Goal: Information Seeking & Learning: Learn about a topic

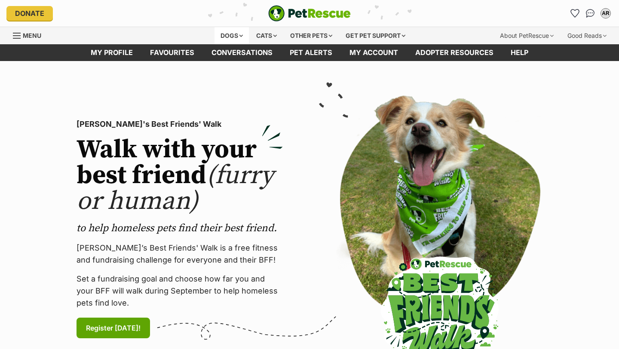
click at [224, 34] on div "Dogs" at bounding box center [231, 35] width 34 height 17
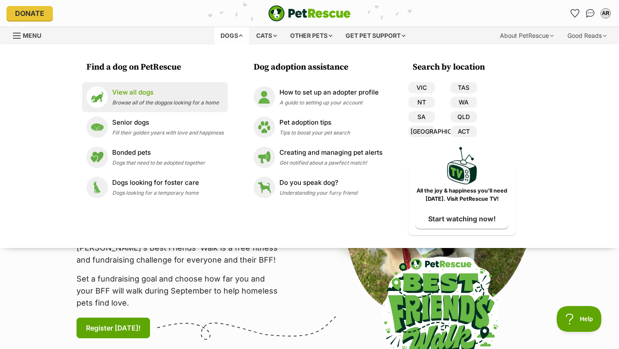
click at [143, 109] on li "View all dogs Browse all of the doggos looking for a home" at bounding box center [155, 97] width 146 height 30
click at [136, 98] on div "View all dogs Browse all of the doggos looking for a home" at bounding box center [165, 97] width 107 height 18
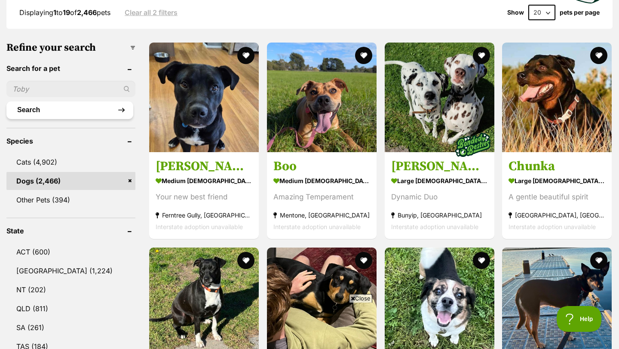
scroll to position [247, 0]
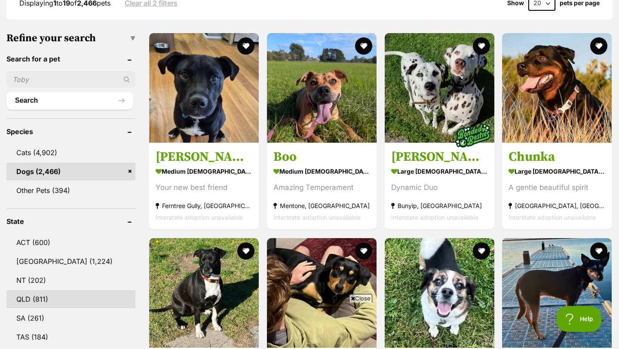
click at [55, 299] on link "QLD (811)" at bounding box center [70, 299] width 129 height 18
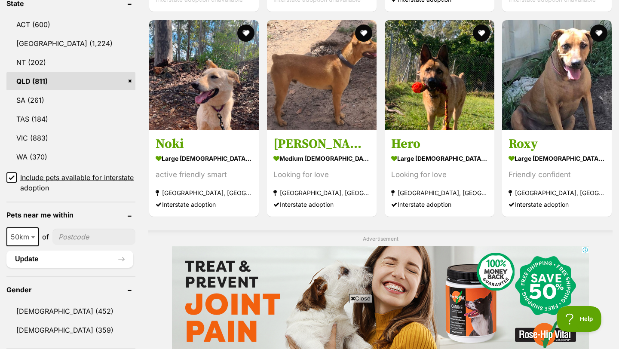
scroll to position [466, 0]
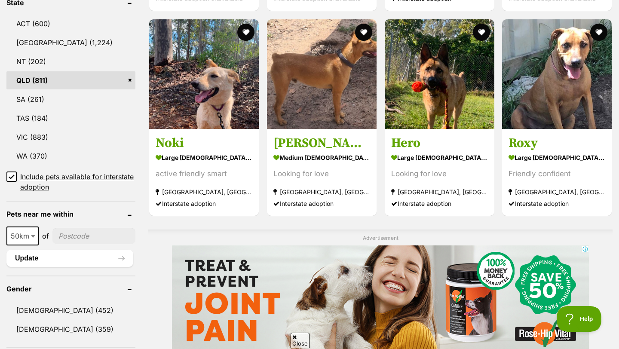
click at [11, 234] on span "50km" at bounding box center [22, 236] width 31 height 12
select select "250"
click at [106, 228] on input"] "postcode" at bounding box center [96, 236] width 79 height 16
type input"] "4170"
click at [98, 261] on button "Update" at bounding box center [69, 258] width 127 height 17
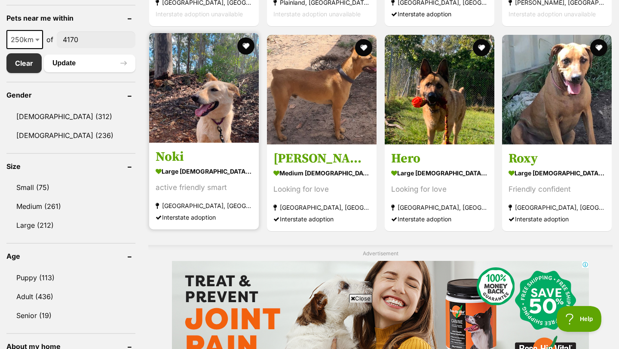
scroll to position [455, 0]
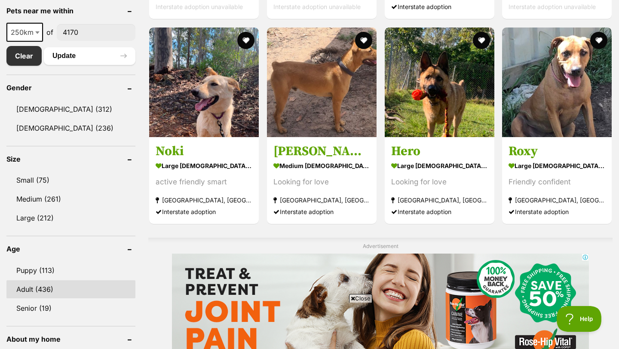
click at [51, 290] on link "Adult (436)" at bounding box center [70, 289] width 129 height 18
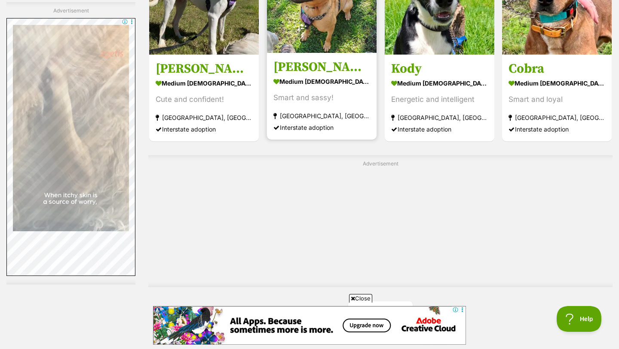
scroll to position [1577, 0]
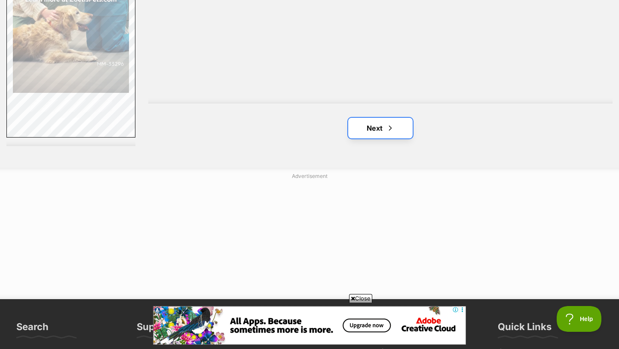
click at [391, 132] on span "Next page" at bounding box center [390, 128] width 9 height 10
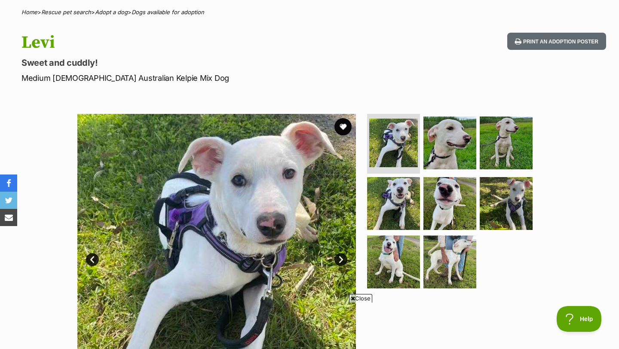
scroll to position [64, 0]
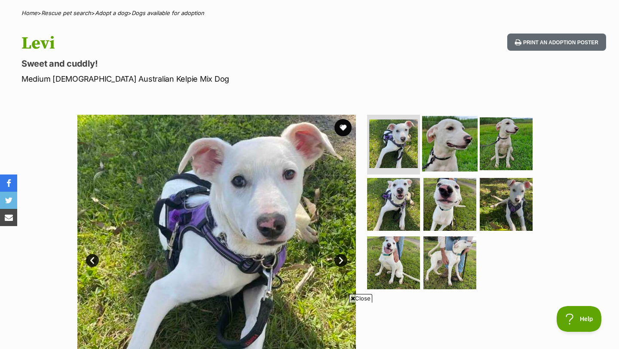
click at [455, 131] on img at bounding box center [449, 143] width 55 height 55
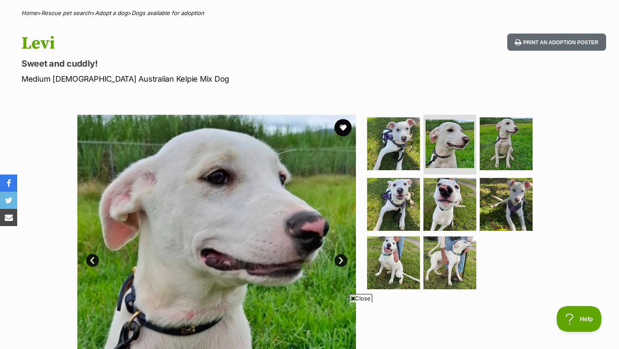
click at [341, 262] on link "Next" at bounding box center [340, 260] width 13 height 13
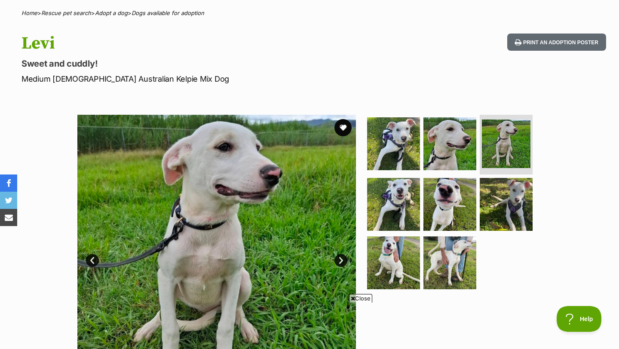
click at [341, 262] on link "Next" at bounding box center [340, 260] width 13 height 13
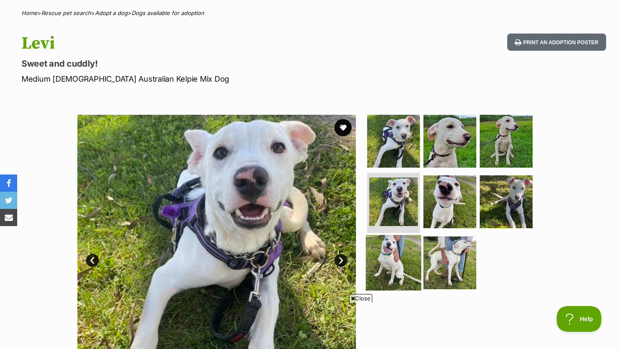
click at [401, 258] on img at bounding box center [393, 262] width 55 height 55
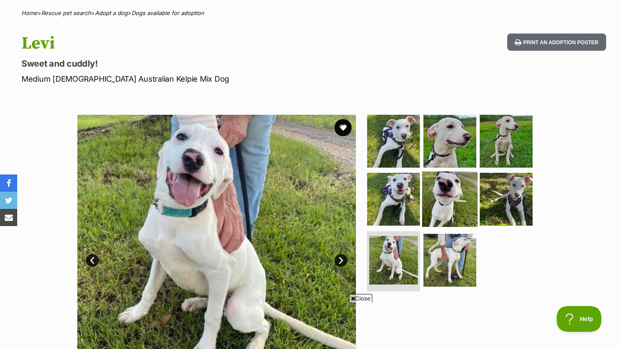
click at [436, 210] on img at bounding box center [449, 198] width 55 height 55
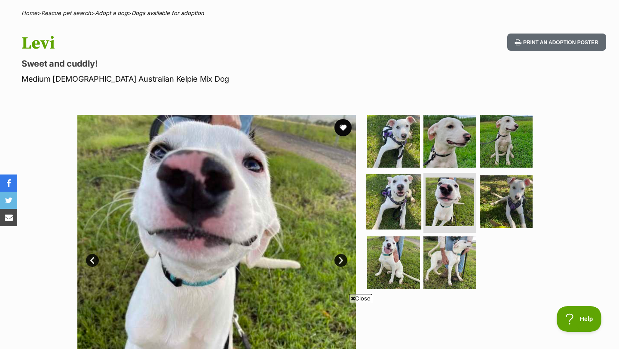
click at [396, 202] on img at bounding box center [393, 201] width 55 height 55
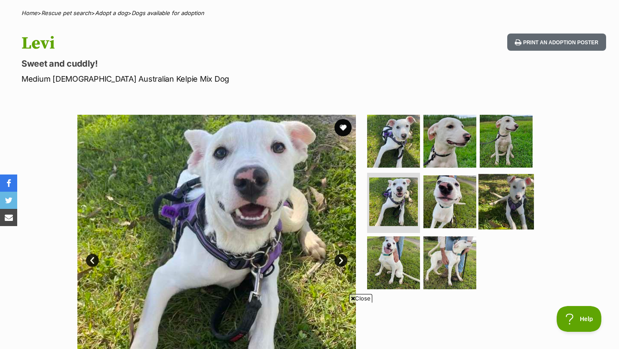
click at [519, 204] on img at bounding box center [505, 201] width 55 height 55
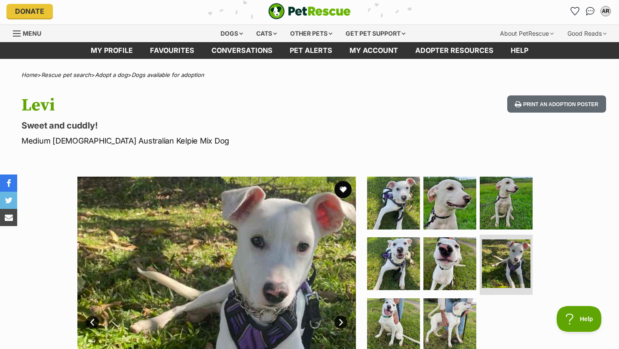
scroll to position [0, 0]
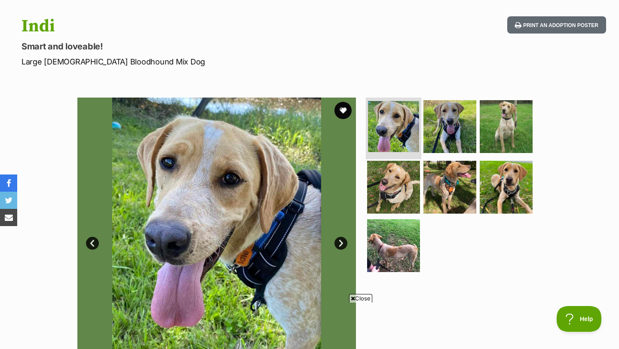
scroll to position [82, 0]
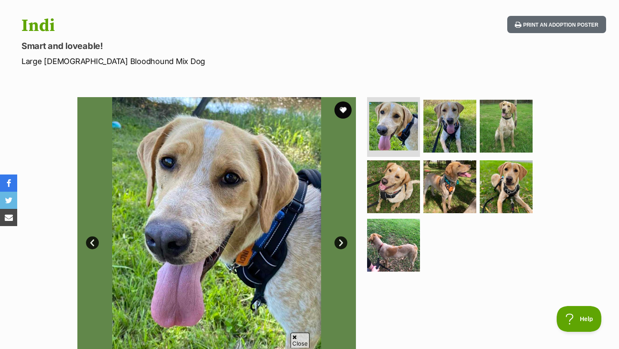
click at [339, 242] on link "Next" at bounding box center [340, 242] width 13 height 13
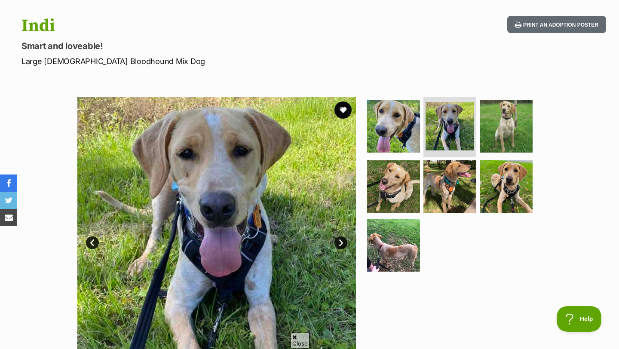
scroll to position [0, 0]
click at [339, 242] on link "Next" at bounding box center [340, 242] width 13 height 13
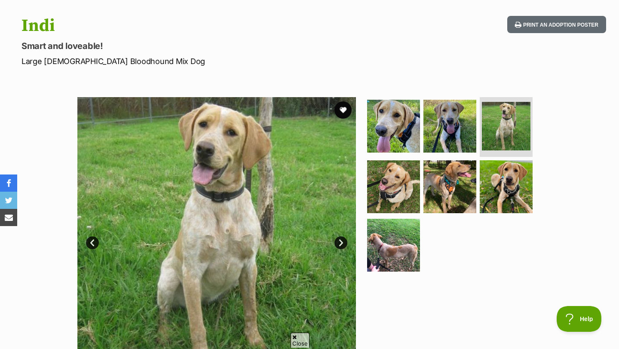
click at [339, 242] on link "Next" at bounding box center [340, 242] width 13 height 13
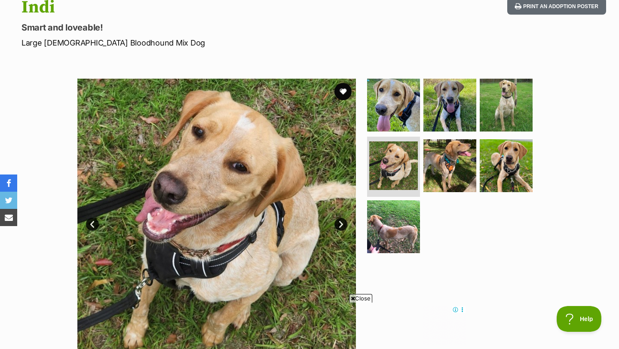
scroll to position [100, 0]
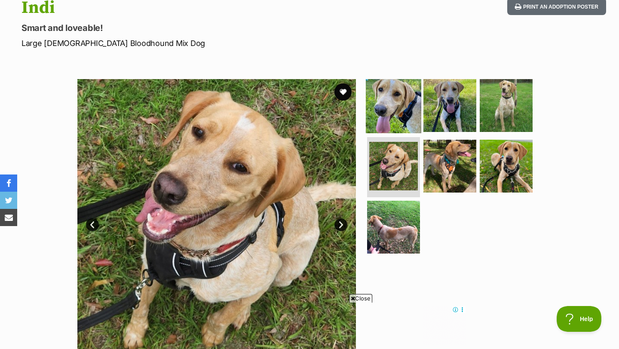
click at [409, 104] on img at bounding box center [393, 104] width 55 height 55
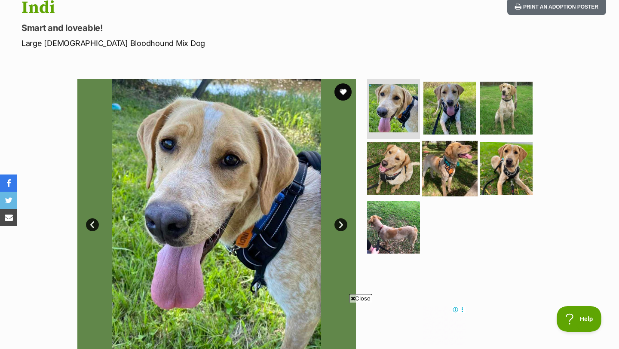
click at [446, 190] on img at bounding box center [449, 168] width 55 height 55
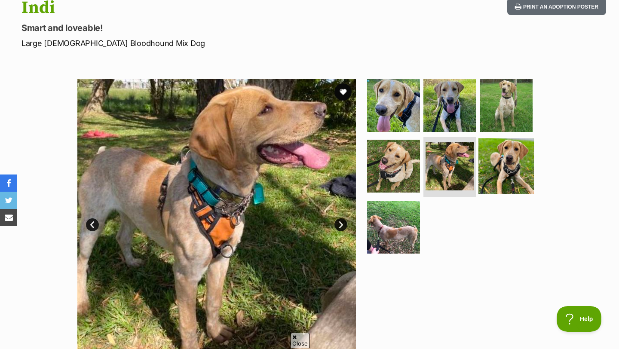
click at [505, 164] on img at bounding box center [505, 165] width 55 height 55
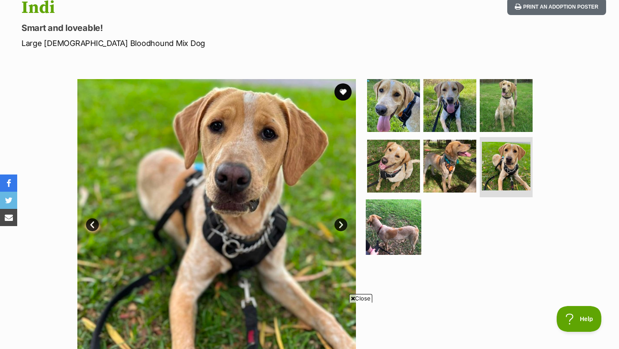
scroll to position [0, 0]
click at [383, 234] on img at bounding box center [393, 226] width 55 height 55
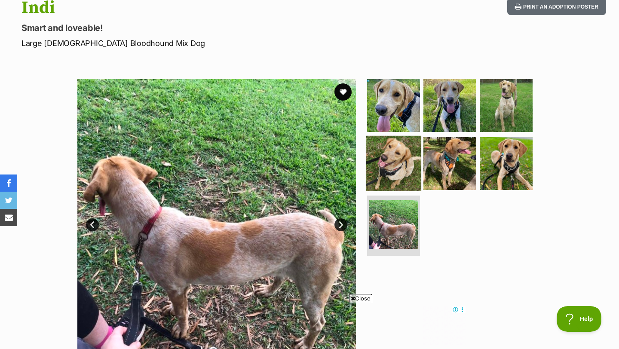
click at [394, 151] on img at bounding box center [393, 163] width 55 height 55
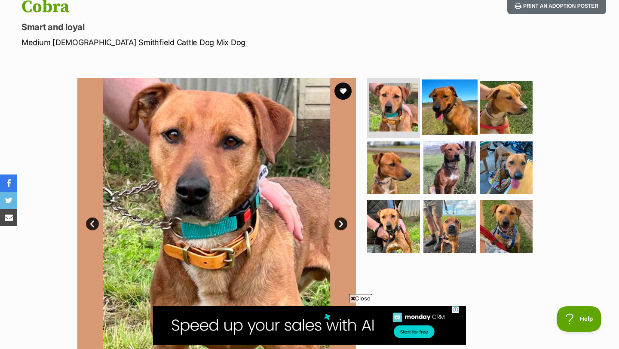
click at [448, 95] on img at bounding box center [449, 106] width 55 height 55
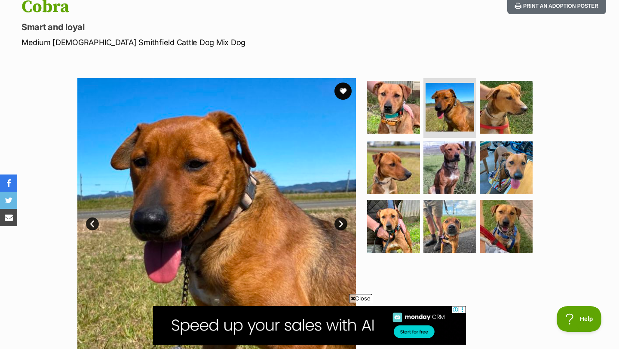
click at [344, 220] on link "Next" at bounding box center [340, 223] width 13 height 13
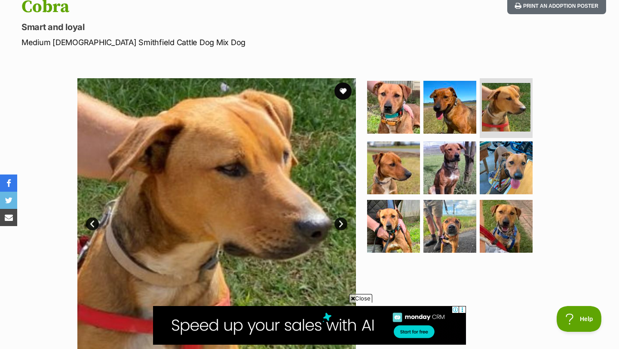
click at [344, 220] on link "Next" at bounding box center [340, 223] width 13 height 13
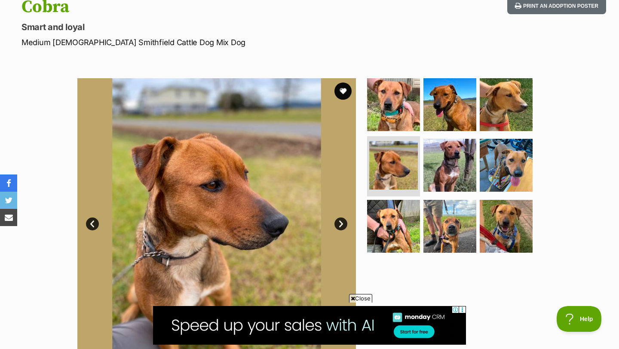
click at [344, 220] on link "Next" at bounding box center [340, 223] width 13 height 13
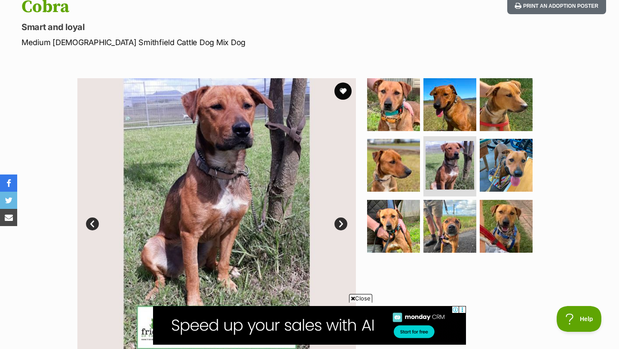
click at [344, 220] on link "Next" at bounding box center [340, 223] width 13 height 13
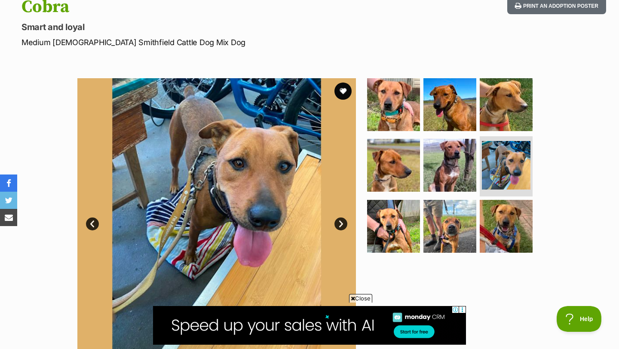
click at [344, 220] on link "Next" at bounding box center [340, 223] width 13 height 13
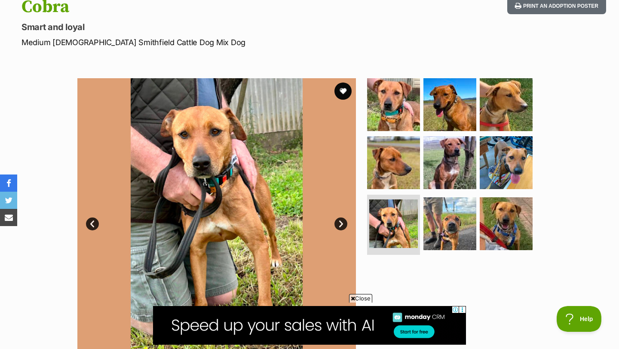
click at [344, 220] on link "Next" at bounding box center [340, 223] width 13 height 13
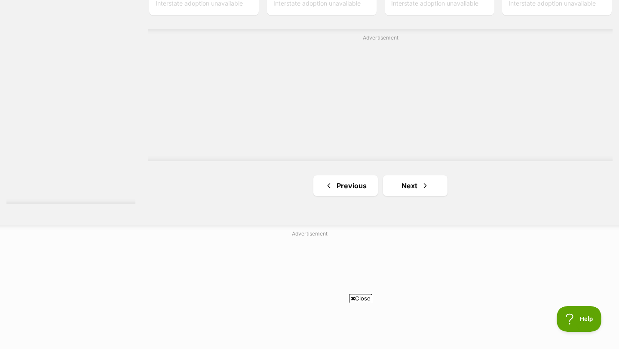
scroll to position [1554, 0]
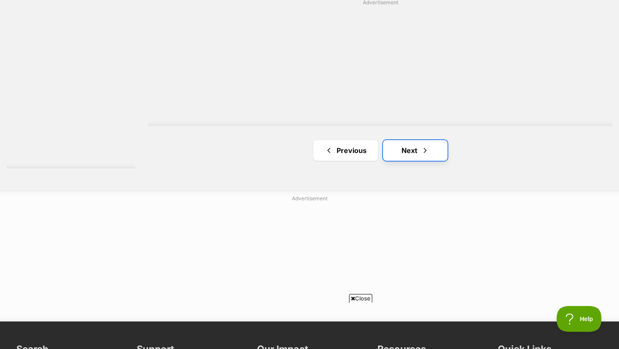
click at [428, 153] on span "Next page" at bounding box center [425, 150] width 9 height 10
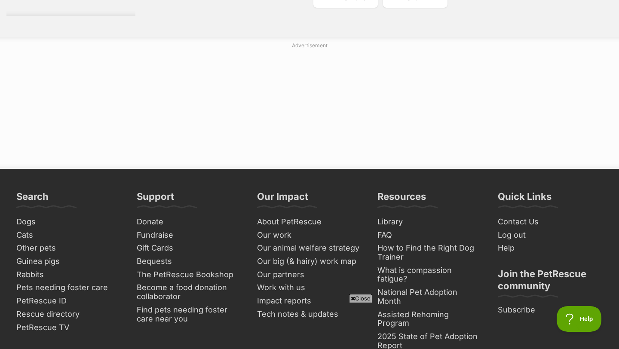
scroll to position [1520, 0]
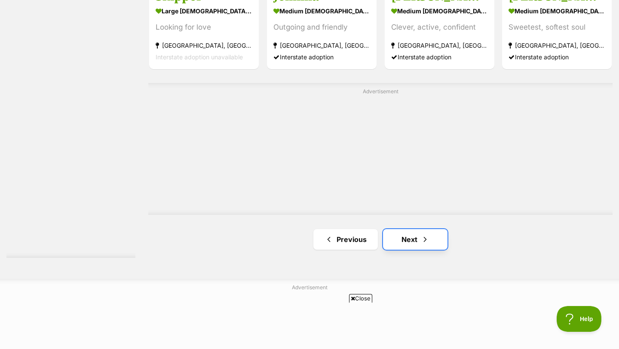
click at [417, 247] on link "Next" at bounding box center [415, 239] width 64 height 21
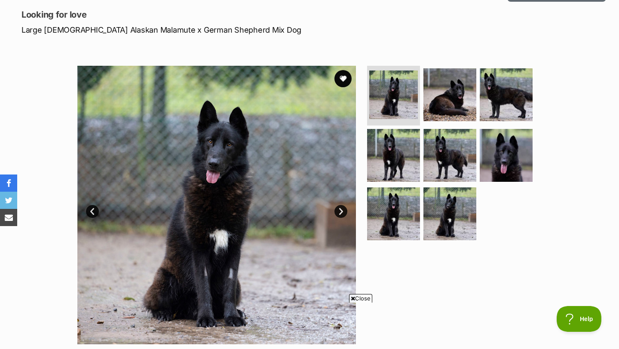
scroll to position [112, 0]
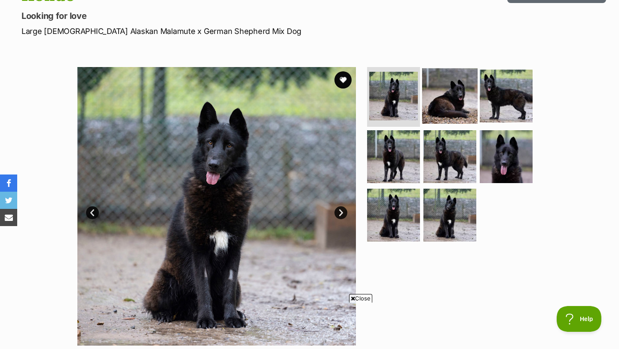
click at [445, 88] on img at bounding box center [449, 95] width 55 height 55
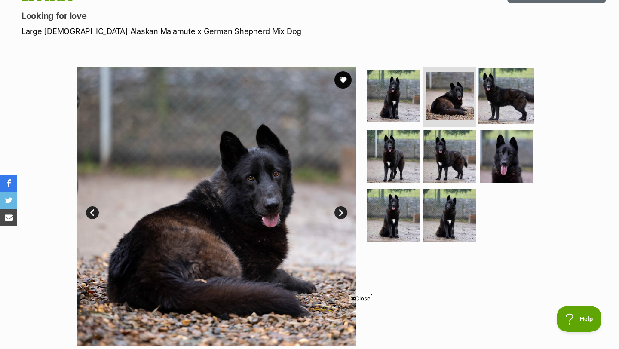
click at [518, 86] on img at bounding box center [505, 95] width 55 height 55
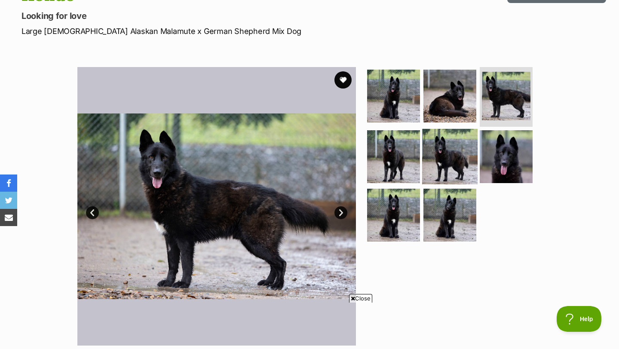
click at [464, 129] on img at bounding box center [449, 156] width 55 height 55
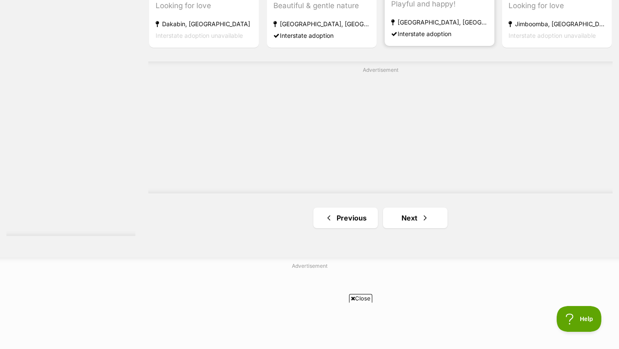
scroll to position [1591, 0]
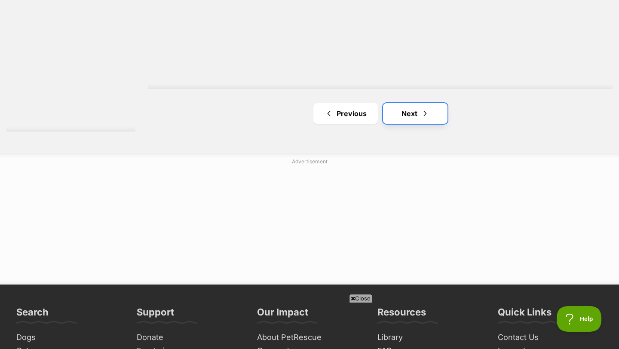
click at [417, 118] on link "Next" at bounding box center [415, 113] width 64 height 21
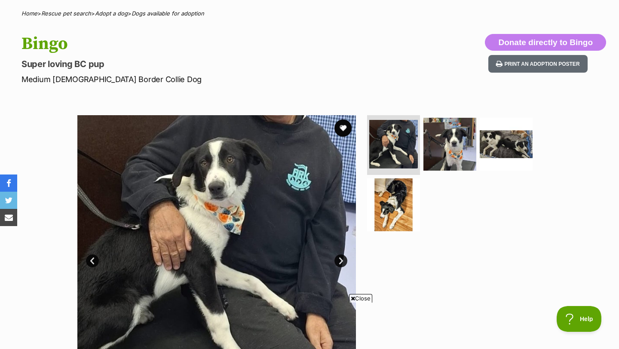
scroll to position [85, 0]
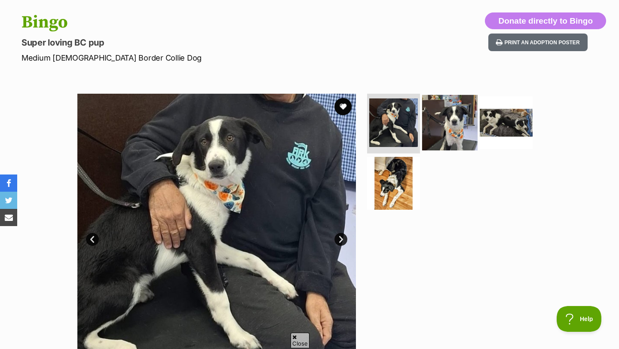
click at [452, 125] on img at bounding box center [449, 122] width 55 height 55
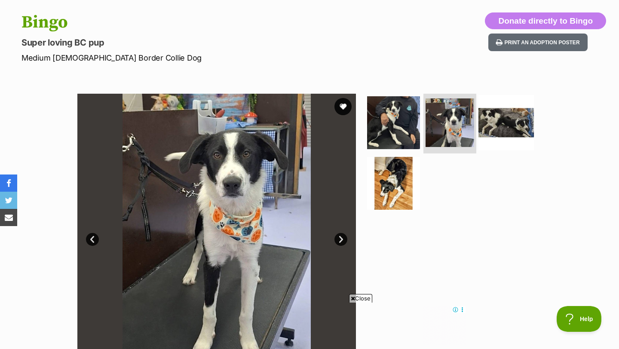
scroll to position [0, 0]
click at [507, 120] on img at bounding box center [505, 122] width 55 height 55
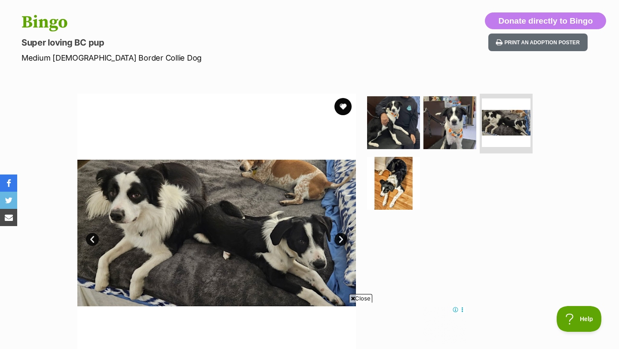
click at [364, 211] on section "Available 3 of 4 images 3 of 4 images 3 of 4 images 3 of 4 images Next Prev 1 2…" at bounding box center [309, 226] width 490 height 291
click at [389, 191] on img at bounding box center [393, 183] width 55 height 55
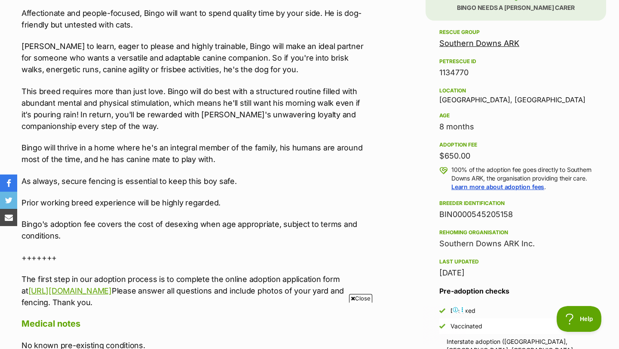
scroll to position [542, 0]
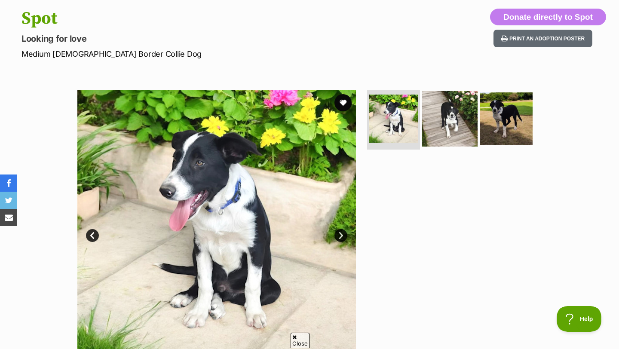
click at [448, 114] on img at bounding box center [449, 118] width 55 height 55
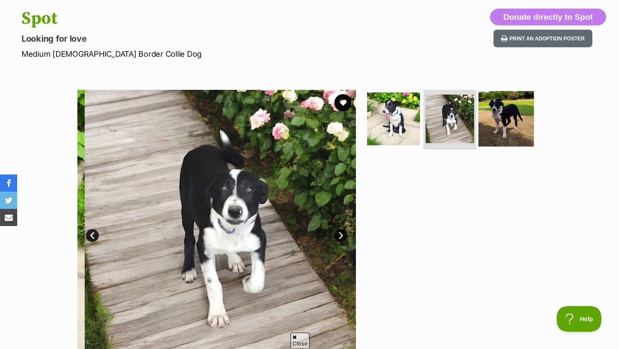
click at [516, 116] on img at bounding box center [505, 118] width 55 height 55
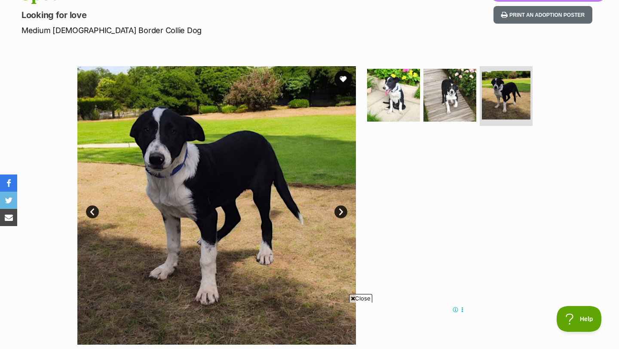
scroll to position [112, 0]
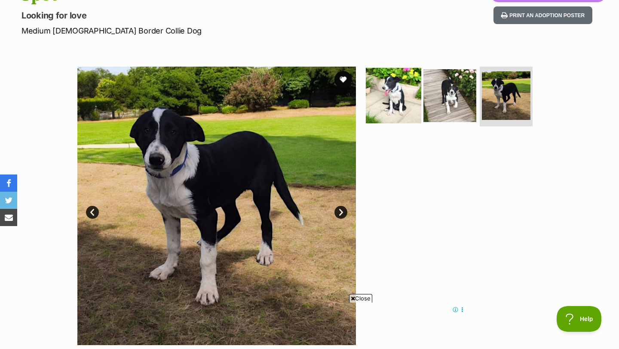
click at [407, 105] on img at bounding box center [393, 94] width 55 height 55
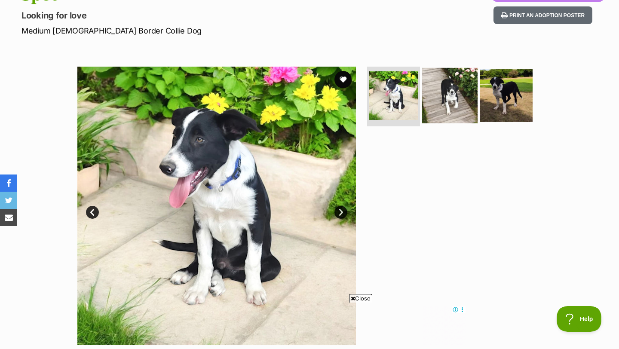
click at [458, 98] on img at bounding box center [449, 94] width 55 height 55
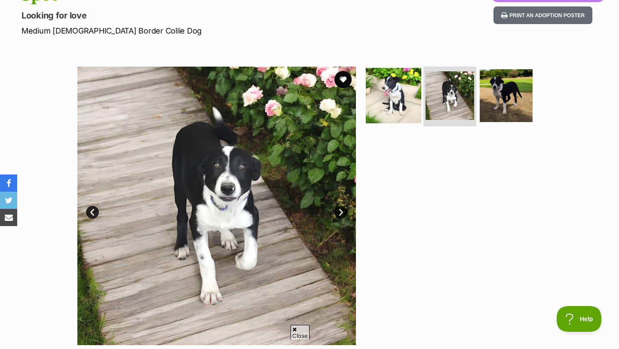
scroll to position [0, 0]
click at [394, 96] on img at bounding box center [393, 94] width 55 height 55
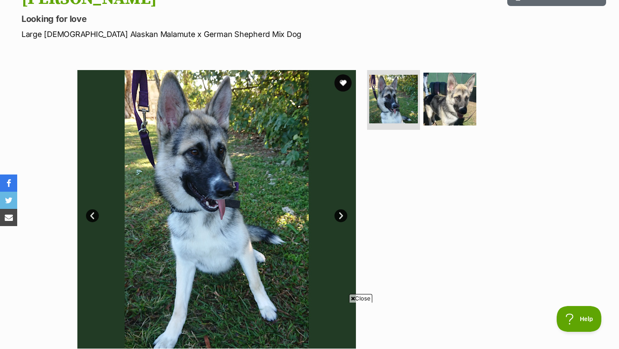
scroll to position [109, 0]
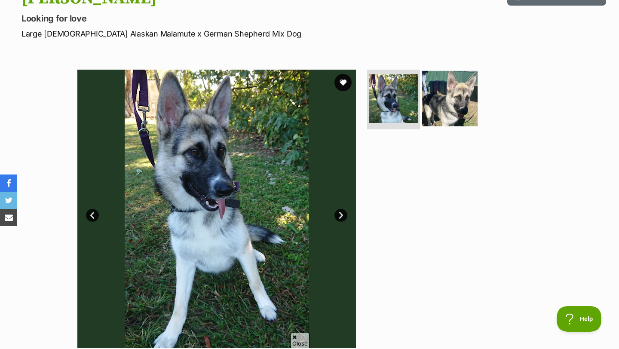
click at [461, 99] on img at bounding box center [449, 97] width 55 height 55
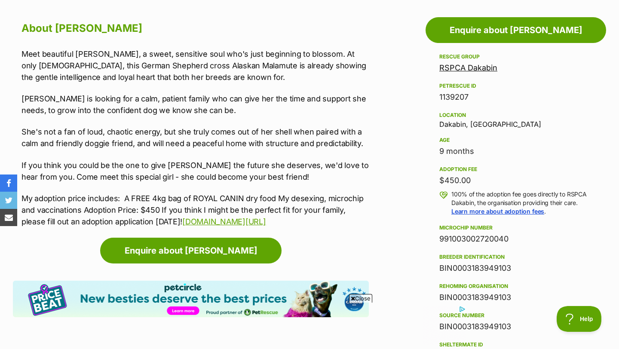
scroll to position [468, 0]
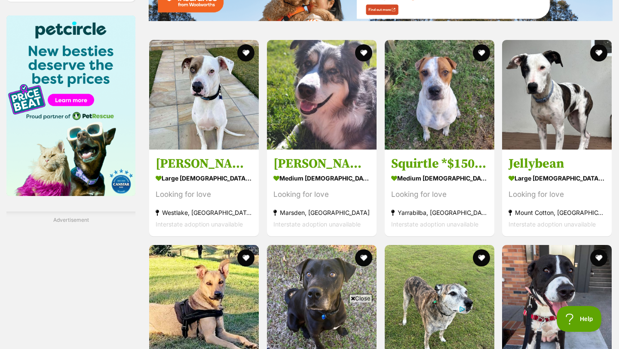
scroll to position [1083, 0]
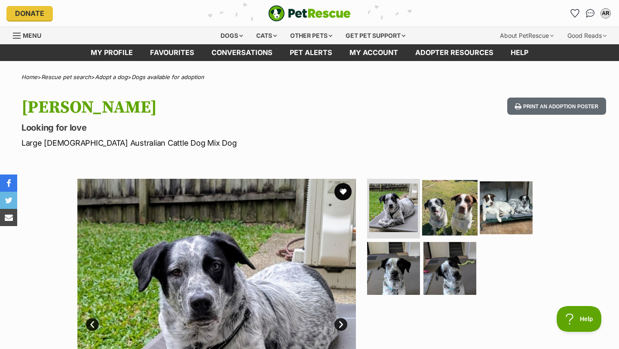
click at [454, 204] on img at bounding box center [449, 207] width 55 height 55
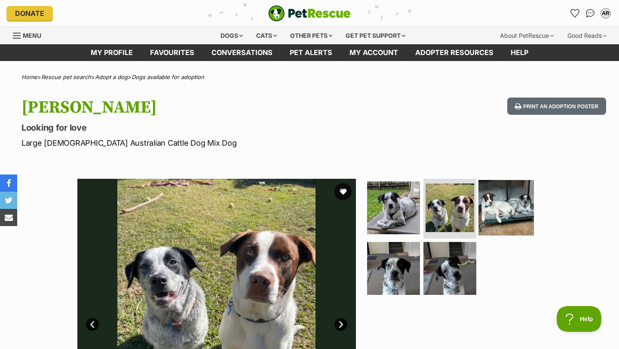
click at [526, 202] on img at bounding box center [505, 207] width 55 height 55
